Goal: Transaction & Acquisition: Purchase product/service

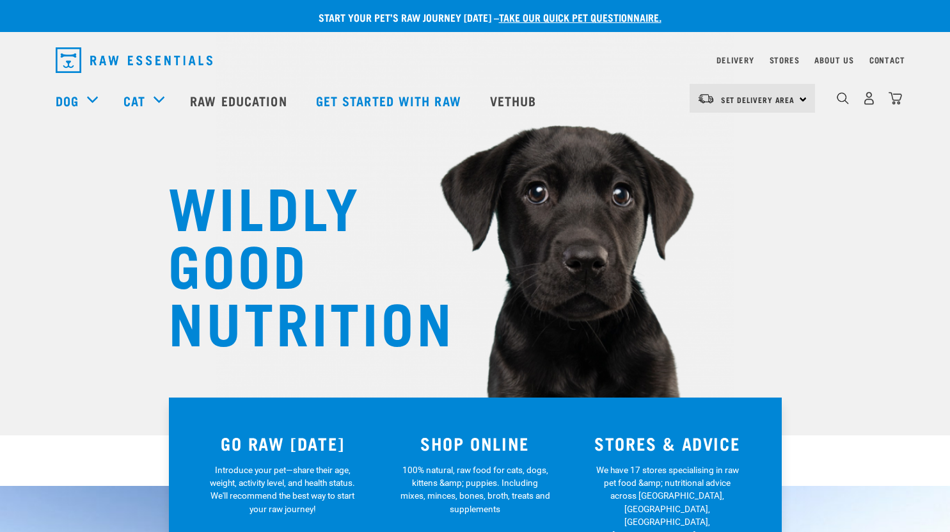
click at [796, 104] on div "Set Delivery Area North Island South Island" at bounding box center [752, 98] width 125 height 29
click at [739, 137] on link "[GEOGRAPHIC_DATA]" at bounding box center [751, 134] width 123 height 28
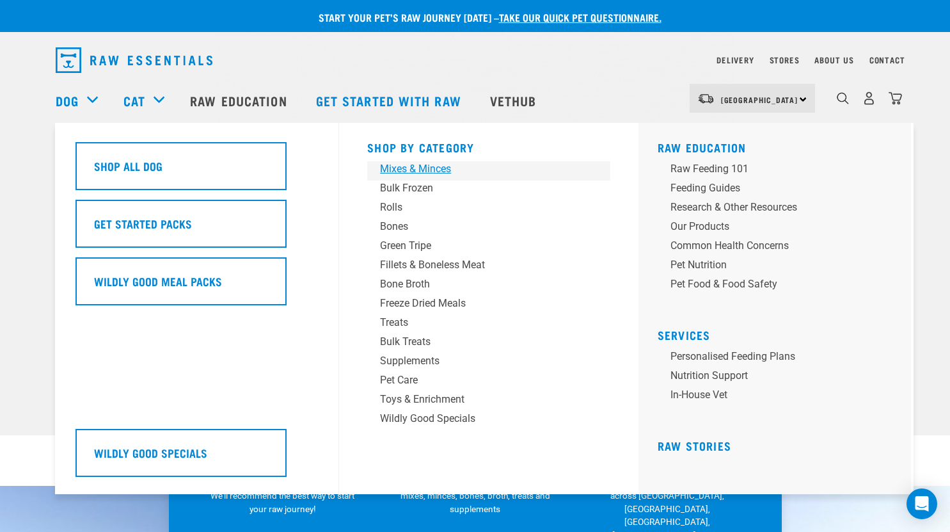
click at [399, 166] on div "Mixes & Minces" at bounding box center [480, 168] width 200 height 15
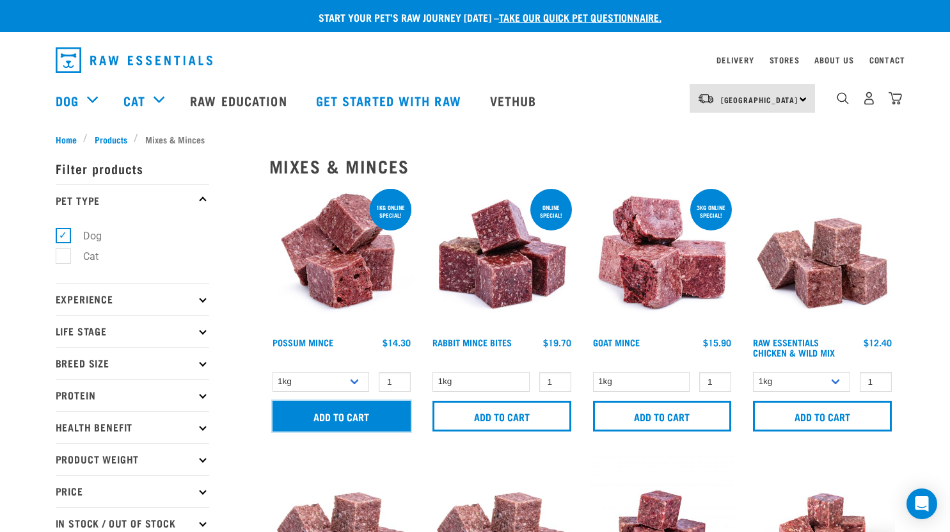
click at [336, 415] on input "Add to cart" at bounding box center [342, 415] width 139 height 31
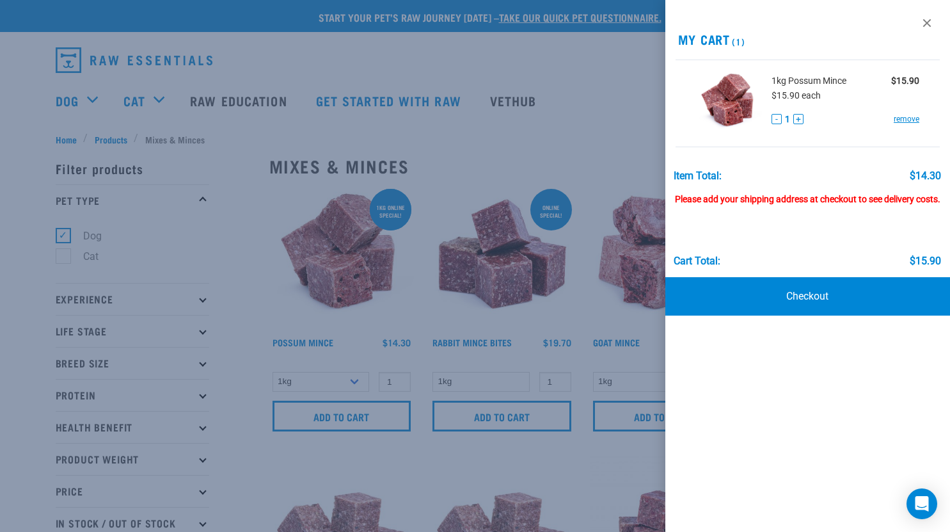
click at [361, 277] on div at bounding box center [475, 266] width 950 height 532
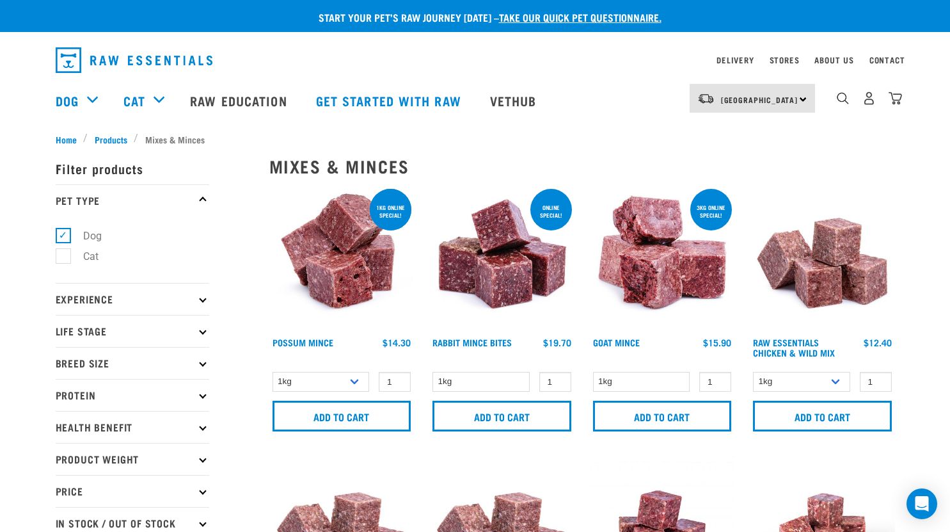
click at [361, 277] on img at bounding box center [341, 258] width 145 height 145
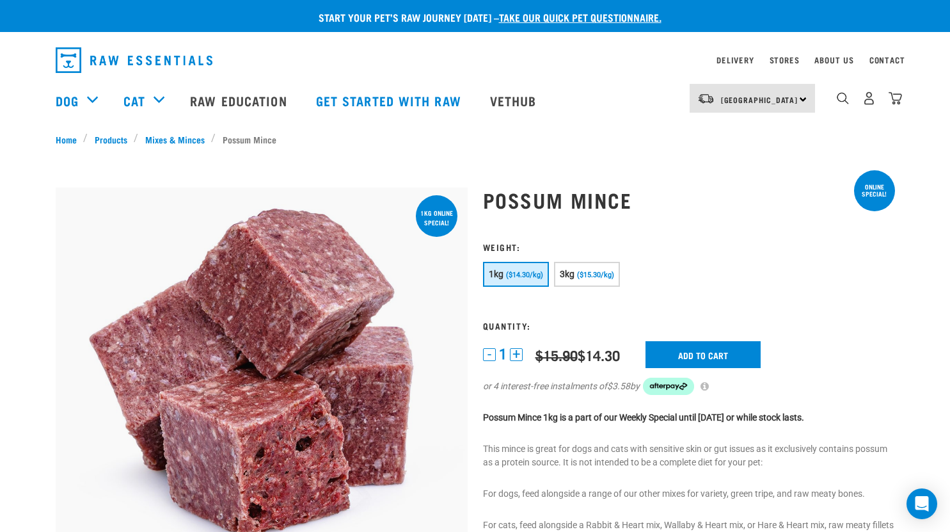
click at [519, 272] on span "($14.30/kg)" at bounding box center [524, 275] width 37 height 8
click at [702, 353] on input "Add to cart" at bounding box center [702, 354] width 115 height 27
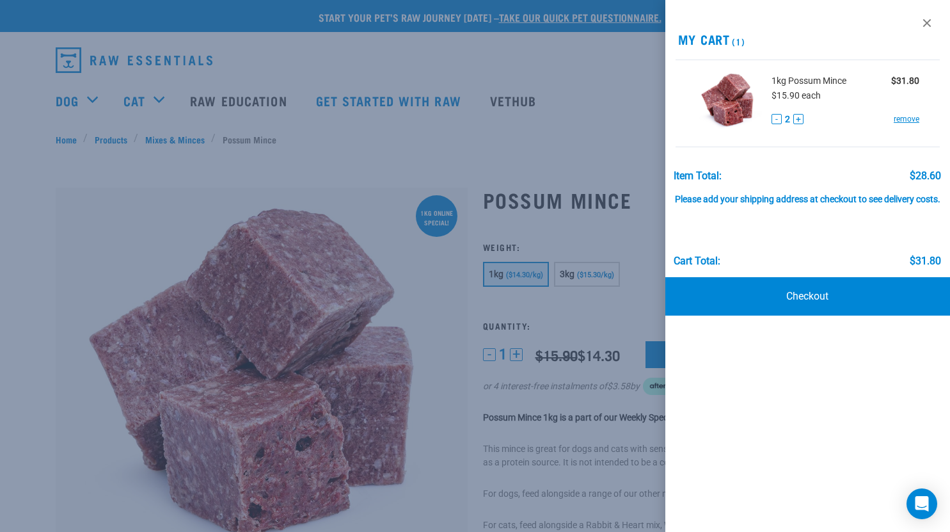
click at [798, 115] on button "+" at bounding box center [798, 119] width 10 height 10
click at [800, 120] on button "+" at bounding box center [798, 119] width 10 height 10
click at [803, 304] on link "Checkout" at bounding box center [807, 296] width 285 height 38
click at [808, 202] on div "Please add your shipping address at checkout to see delivery costs." at bounding box center [807, 193] width 267 height 23
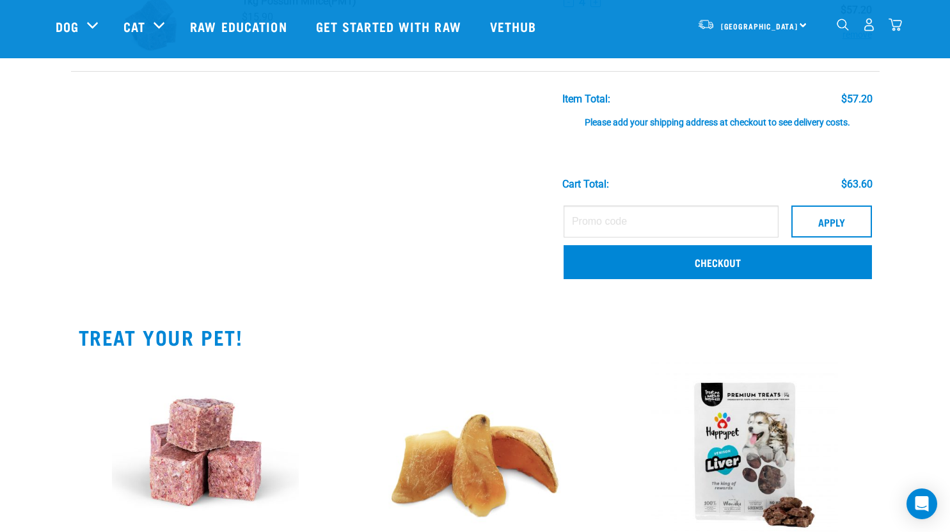
scroll to position [128, 0]
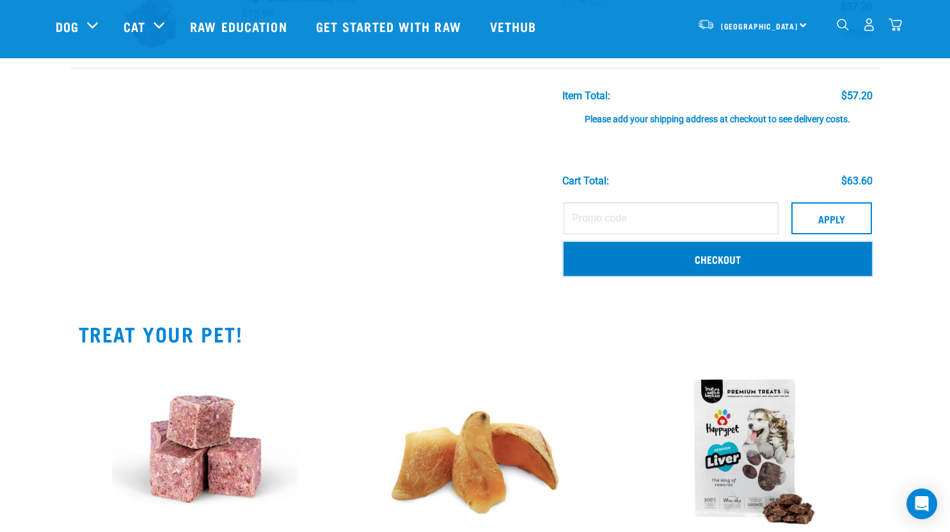
click at [720, 256] on link "Checkout" at bounding box center [718, 258] width 308 height 33
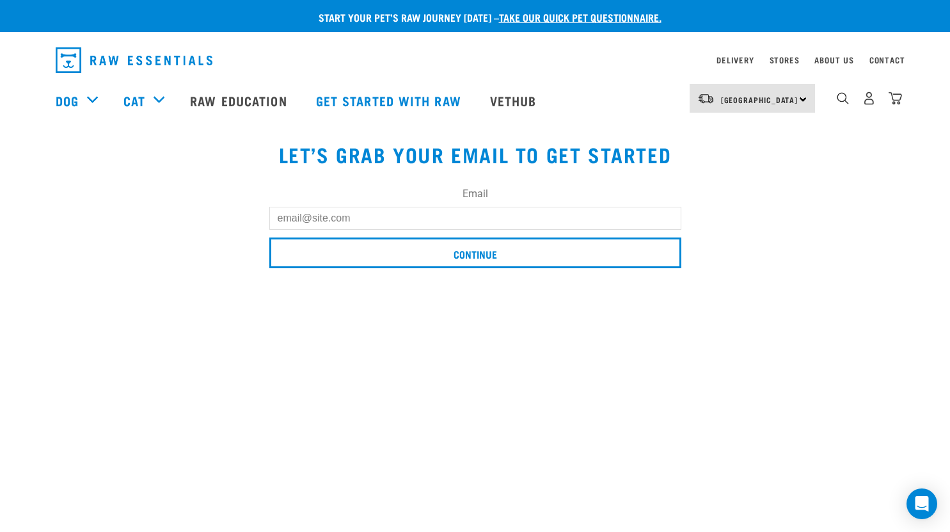
click at [390, 217] on input "Email" at bounding box center [475, 218] width 412 height 23
type input "lindasworner@gmail.com"
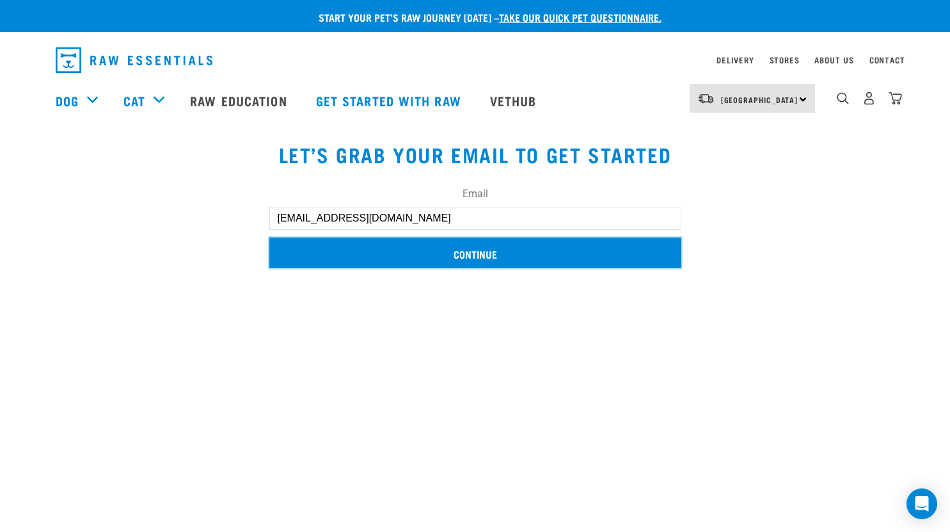
click at [452, 255] on input "Continue" at bounding box center [475, 252] width 412 height 31
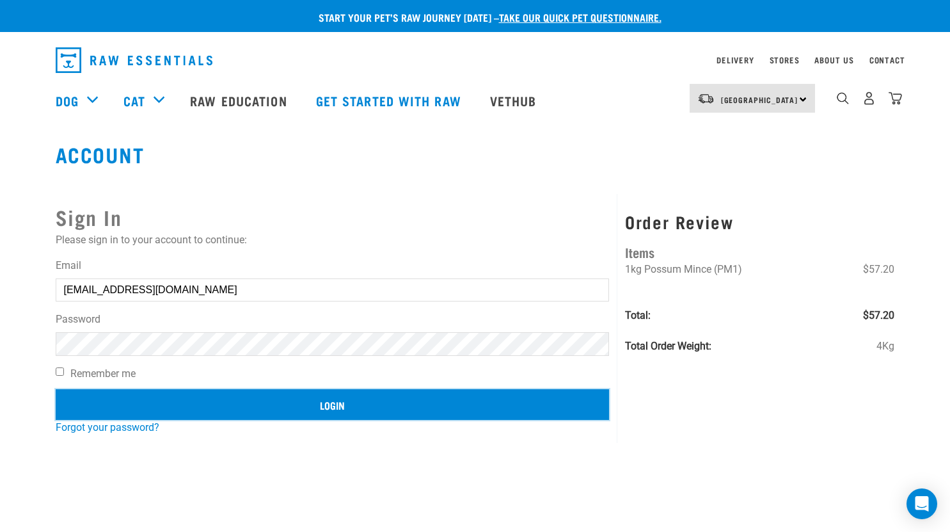
click at [348, 402] on input "Login" at bounding box center [333, 404] width 554 height 31
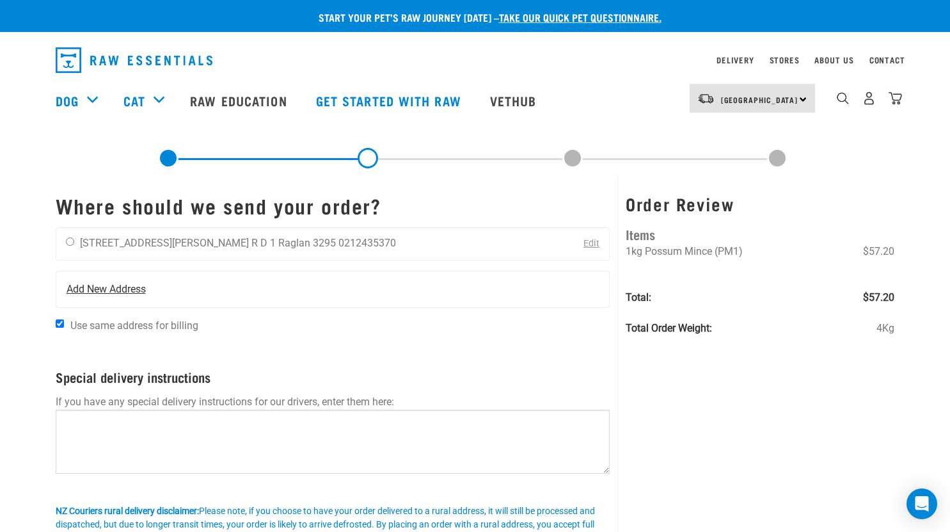
click at [118, 292] on span "Add New Address" at bounding box center [106, 288] width 79 height 15
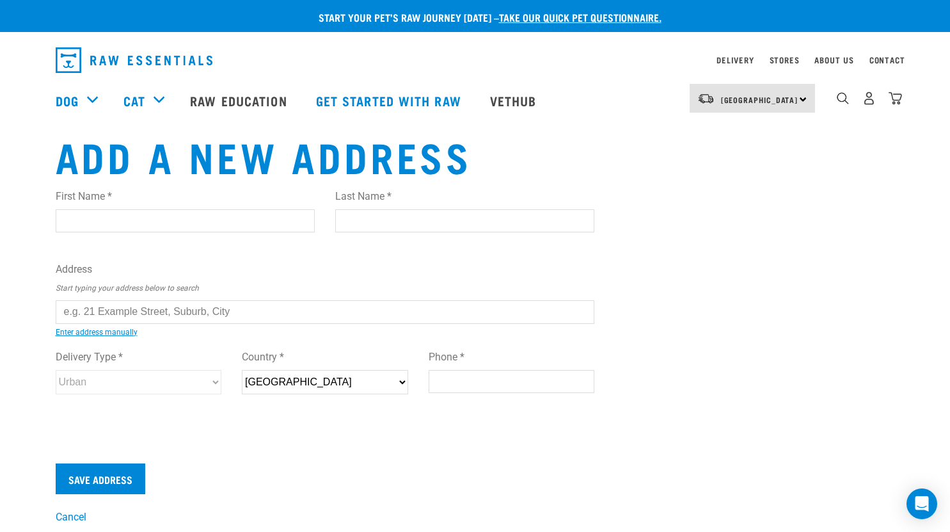
click at [155, 216] on input "First Name *" at bounding box center [185, 220] width 259 height 23
click at [117, 226] on input "First Name *" at bounding box center [185, 220] width 259 height 23
type input "[PERSON_NAME]"
drag, startPoint x: 372, startPoint y: 219, endPoint x: 374, endPoint y: 227, distance: 7.8
click at [374, 227] on input "Last Name *" at bounding box center [464, 220] width 259 height 23
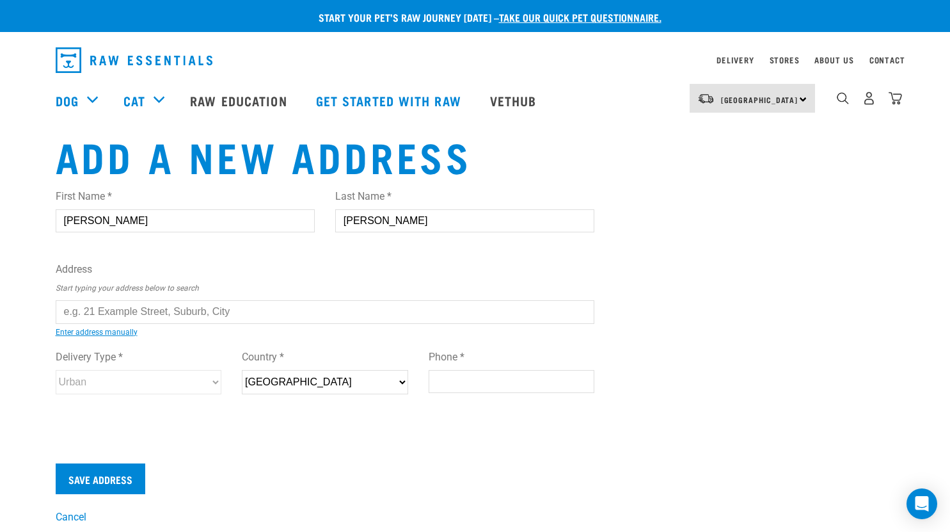
type input "Worner"
click at [85, 309] on input "text" at bounding box center [325, 311] width 539 height 23
click at [70, 321] on li "59 Cherring ton Road, RD 2, Papakura 2582" at bounding box center [70, 321] width 0 height 0
type input "59 Cherrington Road, RD 2, Papakura 2582"
type input "59 Cherrington Road"
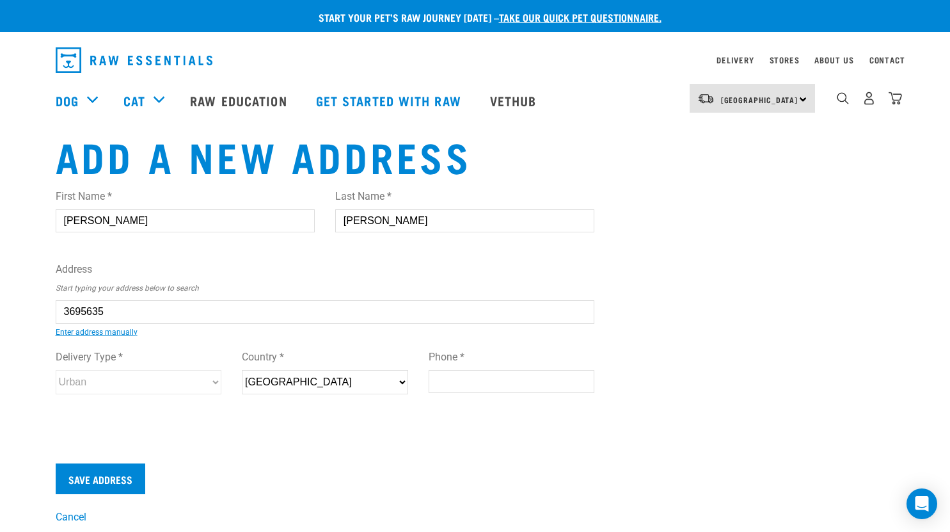
type input "RD 2"
type input "Papakura"
type input "Auckland"
select select "AUK"
type input "2582"
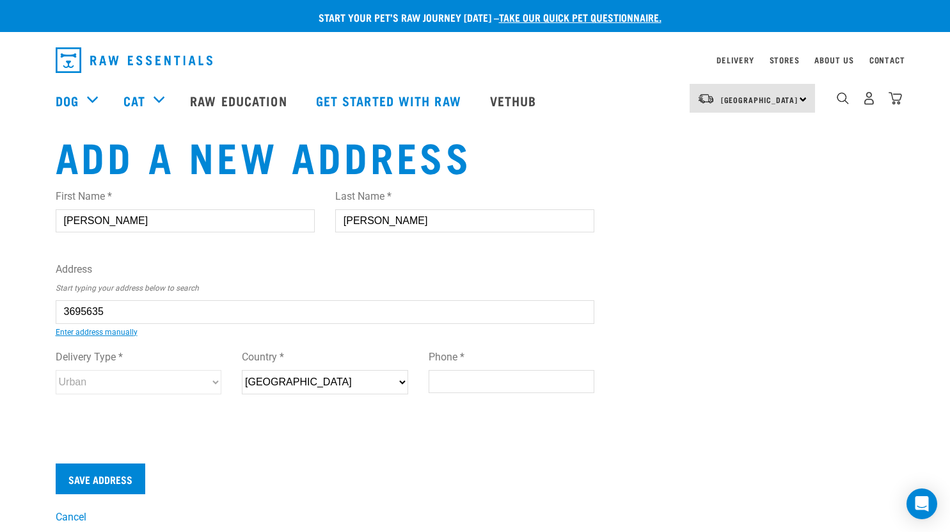
select select "Rural"
type input "59 Cherrington Road, RD 2, Papakura 2582"
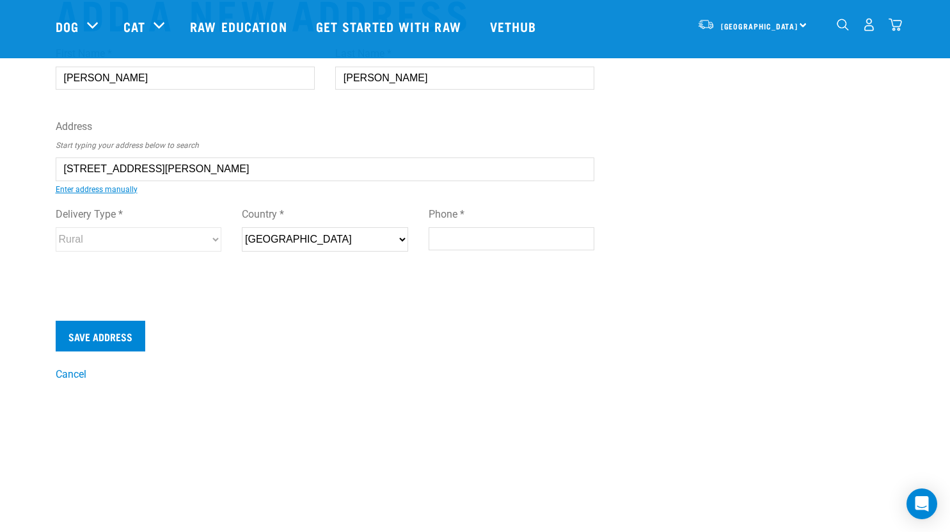
scroll to position [64, 0]
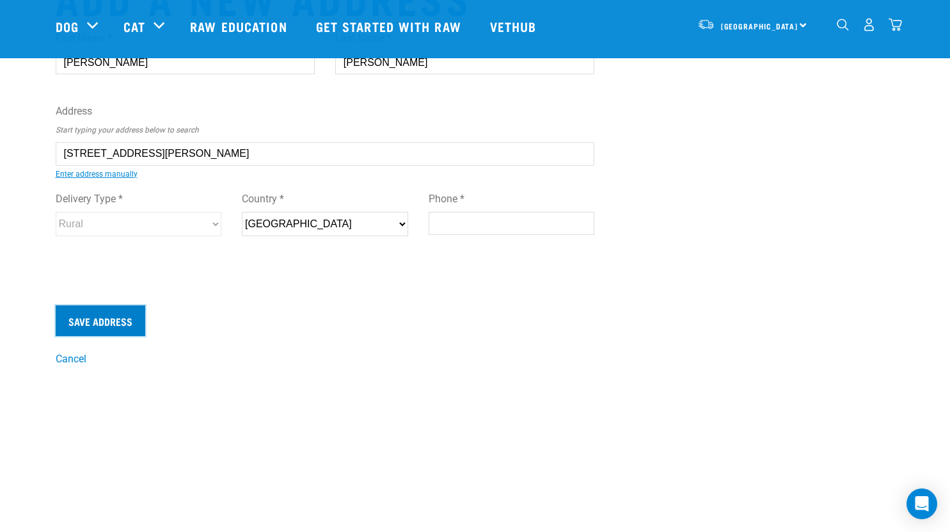
click at [93, 331] on input "Save Address" at bounding box center [101, 320] width 90 height 31
drag, startPoint x: 475, startPoint y: 226, endPoint x: 475, endPoint y: 234, distance: 7.7
click at [475, 226] on input "Phone *" at bounding box center [512, 223] width 166 height 23
click at [507, 250] on div "Delivery Type * Urban Rural Country * New Zealand Phone * 021 243 5370" at bounding box center [325, 218] width 560 height 74
click at [446, 214] on input "021 243 5370" at bounding box center [512, 223] width 166 height 23
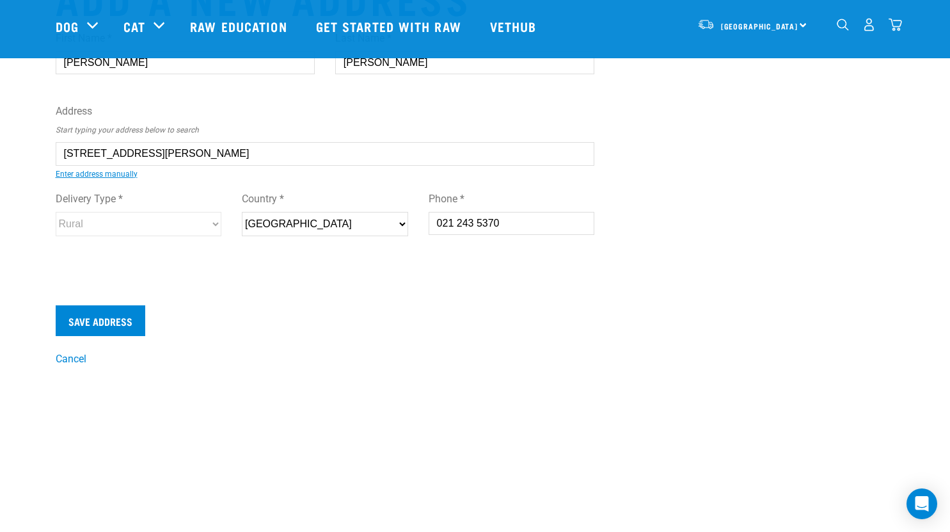
click at [491, 223] on input "021 243 5370" at bounding box center [512, 223] width 166 height 23
click at [511, 232] on input "021 243 5370" at bounding box center [512, 223] width 166 height 23
click at [108, 316] on input "Save Address" at bounding box center [101, 320] width 90 height 31
click at [431, 238] on div "Delivery Type * Urban Rural Country * New Zealand Phone * 021 243 5370" at bounding box center [325, 218] width 560 height 74
click at [437, 246] on div "Delivery Type * Urban Rural Country * New Zealand Phone * 021 243 5370" at bounding box center [325, 218] width 560 height 74
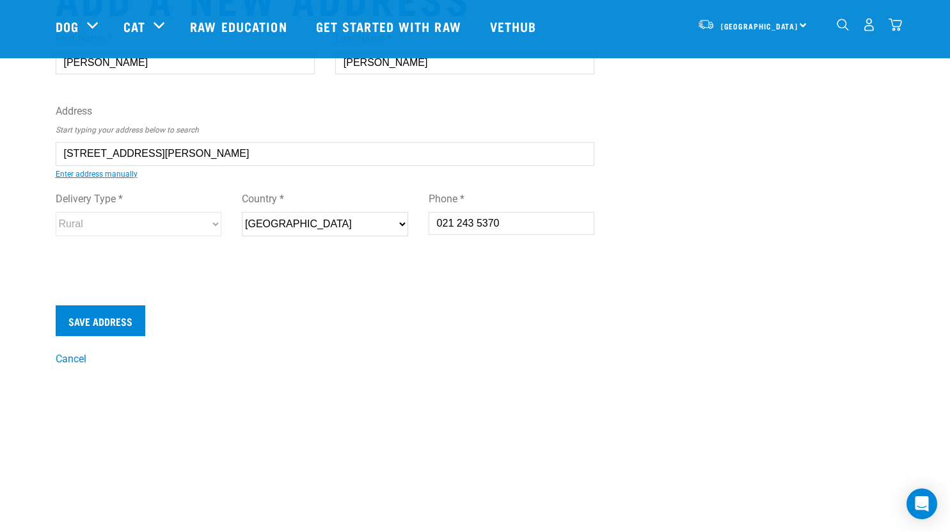
click at [450, 217] on input "021 243 5370" at bounding box center [512, 223] width 166 height 23
click at [443, 273] on div "First Name * Linda Last Name * Worner Address Start typing your address below t…" at bounding box center [325, 154] width 560 height 269
click at [439, 218] on input "021 243 5370" at bounding box center [512, 223] width 166 height 23
click at [512, 232] on input "021 243 5370" at bounding box center [512, 223] width 166 height 23
click at [512, 231] on input "021 243 5370" at bounding box center [512, 223] width 166 height 23
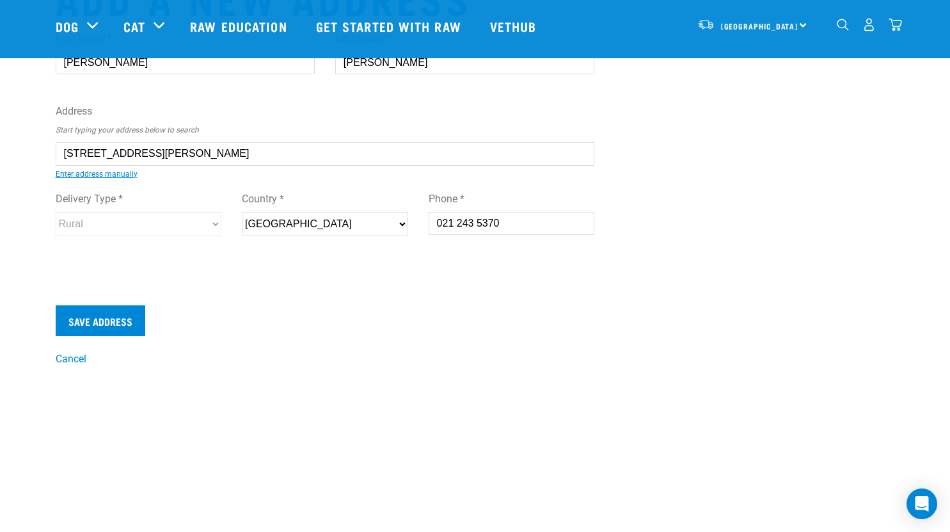
click at [512, 230] on input "021 243 5370" at bounding box center [512, 223] width 166 height 23
type input "0"
type input "021 243 5370"
click at [98, 324] on input "Save Address" at bounding box center [101, 320] width 90 height 31
click at [434, 255] on div "Delivery Type * Urban Rural Country * New Zealand Phone * 021 243 5370" at bounding box center [325, 218] width 560 height 74
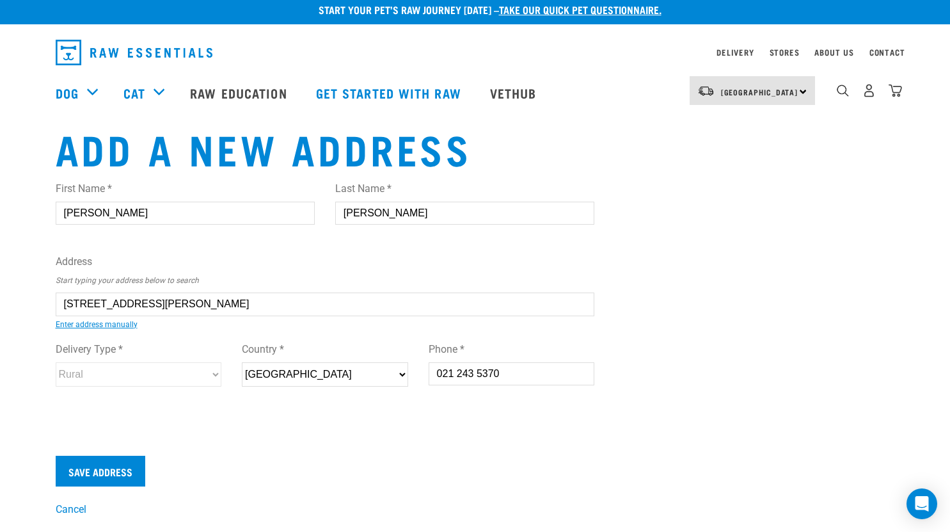
scroll to position [0, 0]
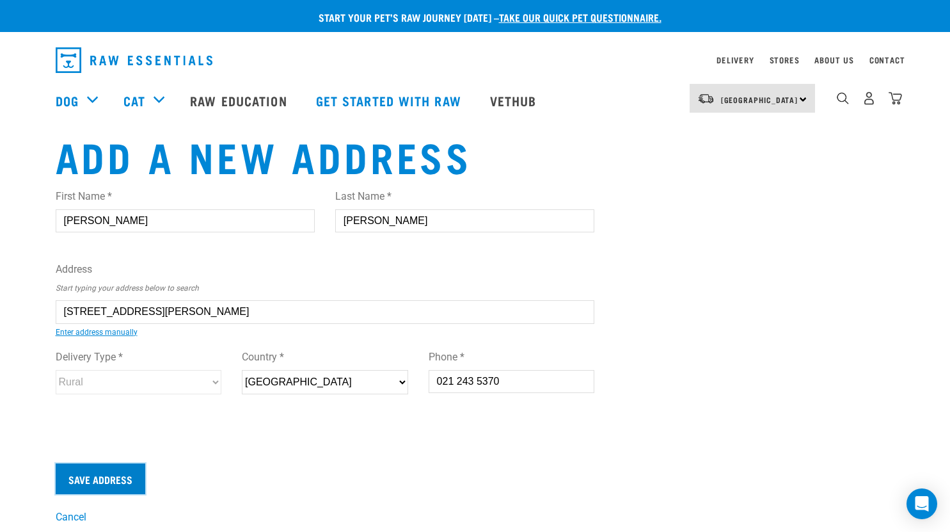
click at [104, 475] on input "Save Address" at bounding box center [101, 478] width 90 height 31
click at [481, 383] on input "021 243 5370" at bounding box center [512, 381] width 166 height 23
click at [482, 411] on div "Delivery Type * Urban Rural Country * New Zealand Phone * 021 243 5370" at bounding box center [325, 376] width 560 height 74
click at [516, 383] on input "021 243 5370" at bounding box center [512, 381] width 166 height 23
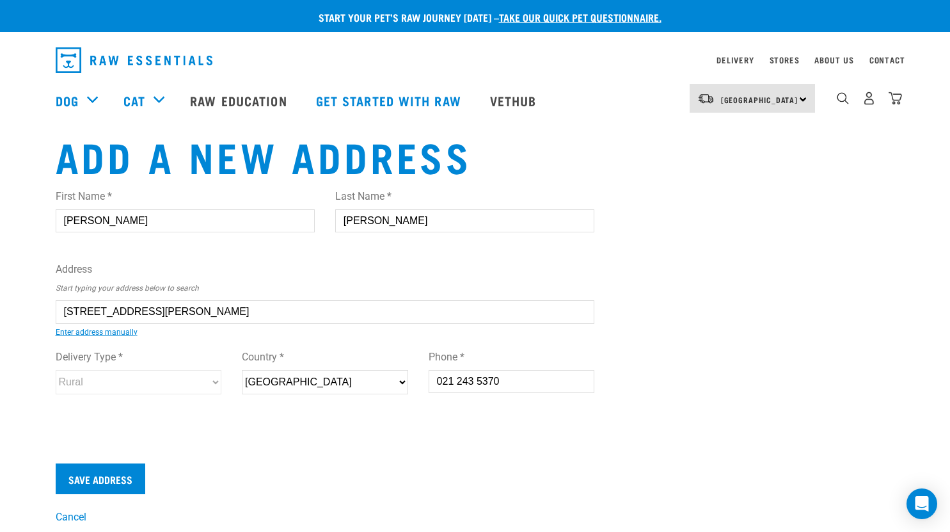
click at [551, 385] on input "021 243 5370" at bounding box center [512, 381] width 166 height 23
click at [451, 392] on input "021 243 5370" at bounding box center [512, 381] width 166 height 23
click at [571, 376] on input "021 243 5370" at bounding box center [512, 381] width 166 height 23
click at [56, 463] on input "Save Address" at bounding box center [101, 478] width 90 height 31
click at [433, 413] on div "First Name * Linda Last Name * Worner Address Start typing your address below t…" at bounding box center [325, 303] width 539 height 250
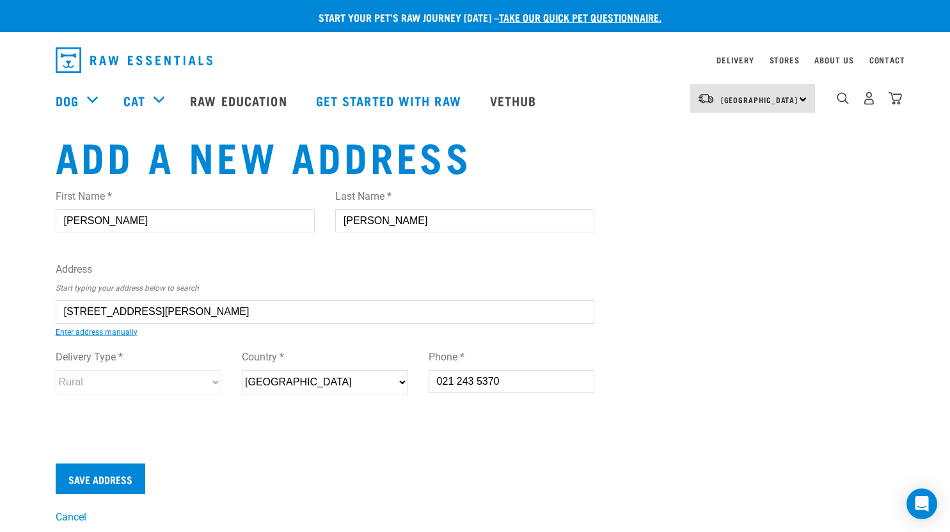
click at [789, 54] on div "Stores" at bounding box center [785, 59] width 30 height 15
click at [787, 61] on link "Stores" at bounding box center [785, 60] width 30 height 4
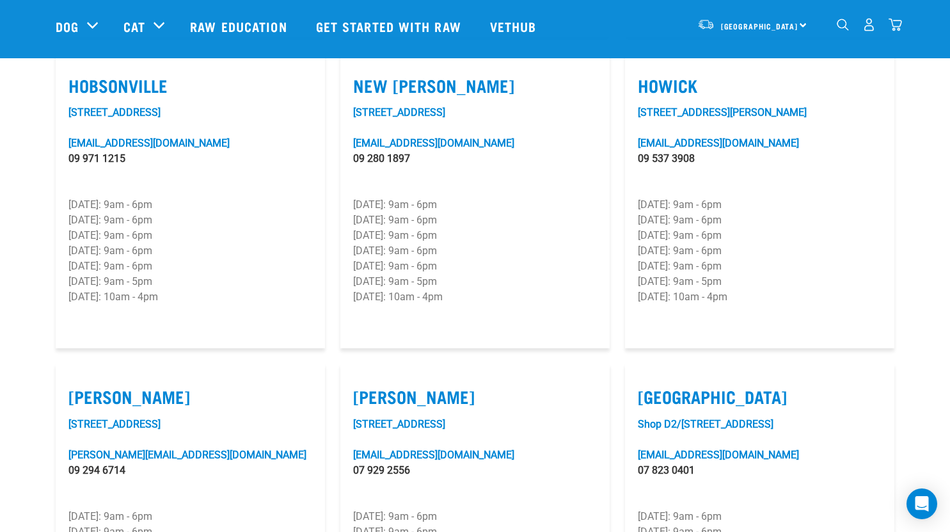
scroll to position [1087, 0]
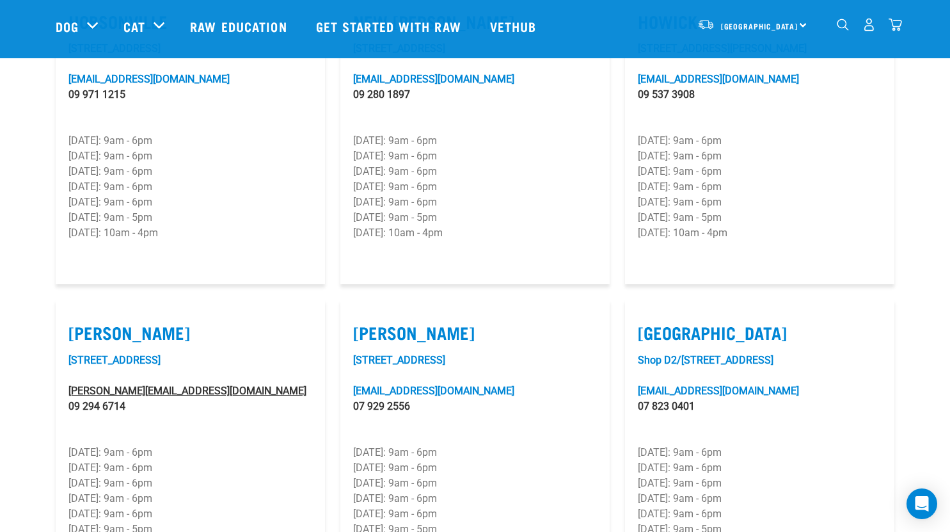
click at [136, 384] on link "[PERSON_NAME][EMAIL_ADDRESS][DOMAIN_NAME]" at bounding box center [187, 390] width 238 height 12
click at [829, 299] on article "[GEOGRAPHIC_DATA] Shop D2/[STREET_ADDRESS][GEOGRAPHIC_DATA][EMAIL_ADDRESS][DOMA…" at bounding box center [759, 447] width 269 height 296
